Goal: Transaction & Acquisition: Purchase product/service

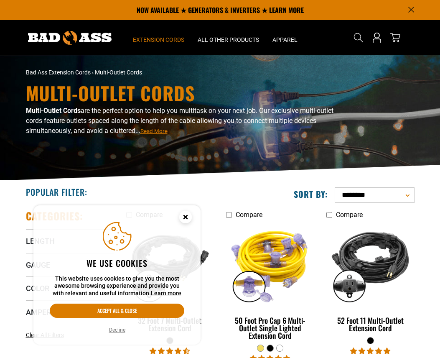
click at [125, 94] on h1 "Multi-Outlet Cords" at bounding box center [187, 93] width 322 height 18
click at [186, 214] on circle "Cookie Consent" at bounding box center [185, 217] width 13 height 13
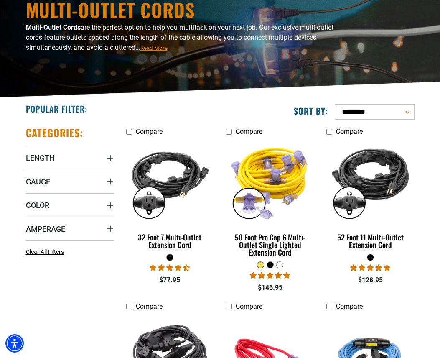
scroll to position [85, 0]
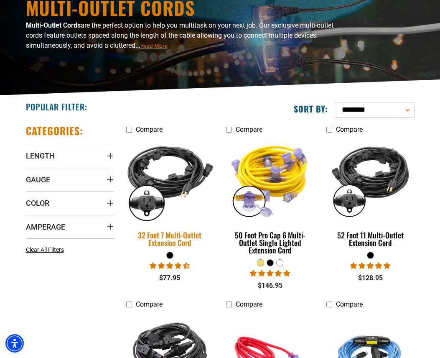
click at [185, 234] on div "32 Foot 7 Multi-Outlet Extension Cord" at bounding box center [170, 238] width 88 height 15
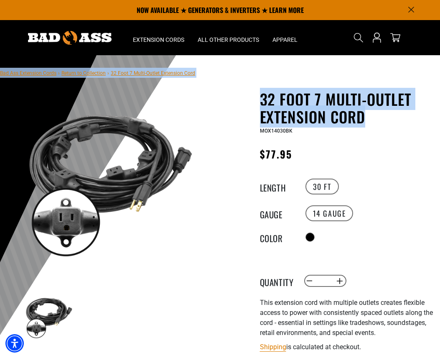
click at [251, 90] on section "Bad Ass Extension Cords › Return to Collection › 32 Foot 7 Multi-Outlet Extensi…" at bounding box center [220, 288] width 440 height 466
copy div "Bad Ass Extension Cords › Return to Collection › 32 Foot 7 Multi-Outlet Extensi…"
